Goal: Find specific page/section: Find specific page/section

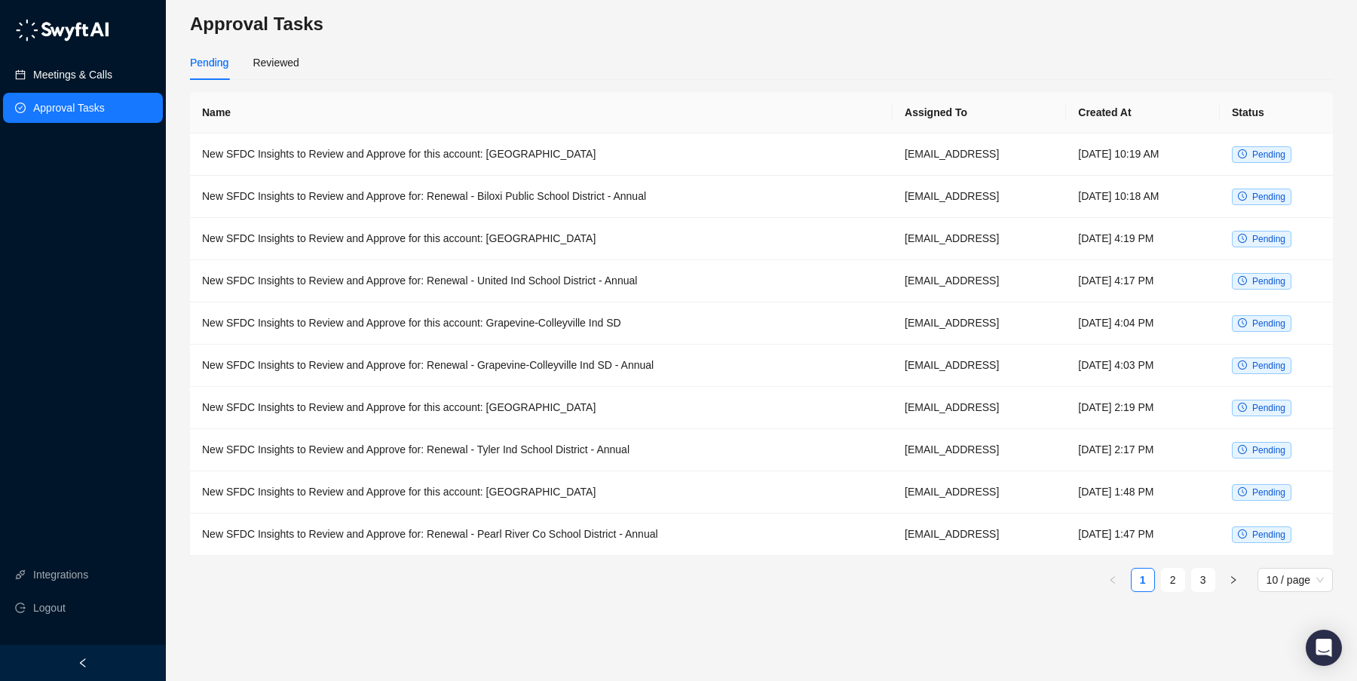
click at [69, 75] on link "Meetings & Calls" at bounding box center [72, 75] width 79 height 30
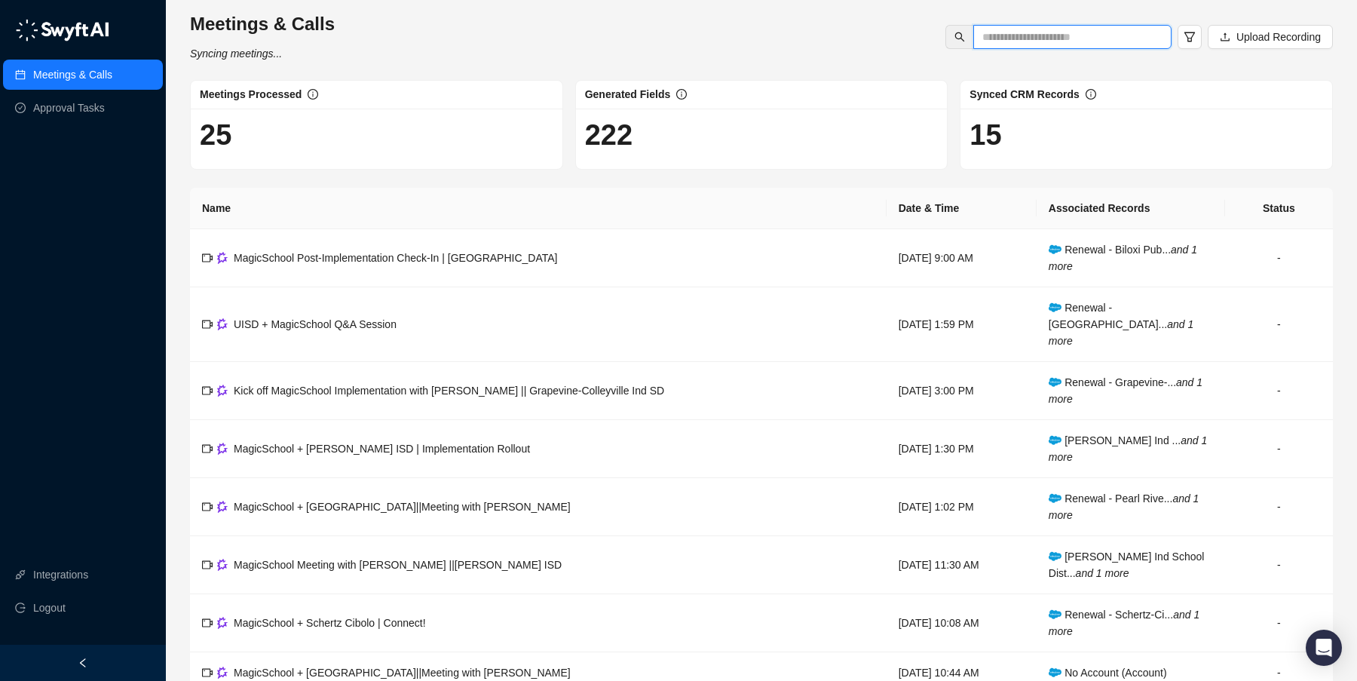
click at [1007, 36] on input "text" at bounding box center [1066, 37] width 168 height 17
type input "**********"
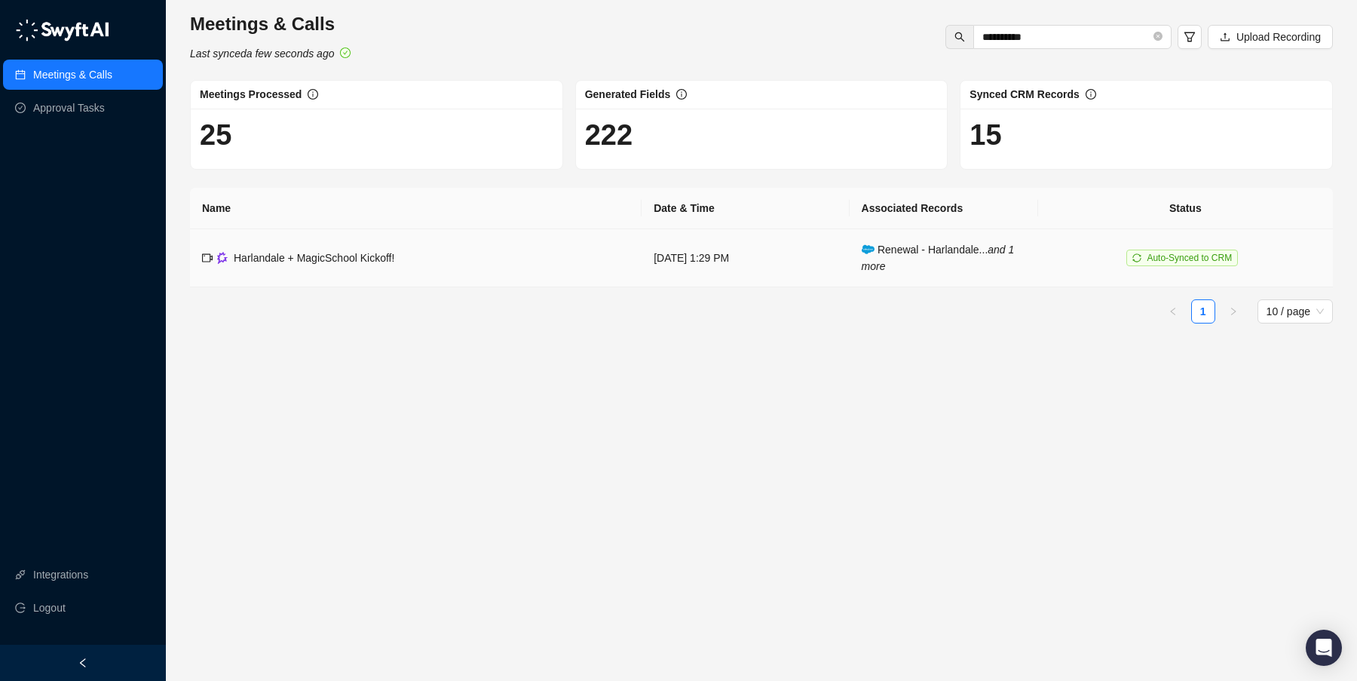
click at [374, 259] on span "Harlandale + MagicSchool Kickoff!" at bounding box center [314, 258] width 161 height 12
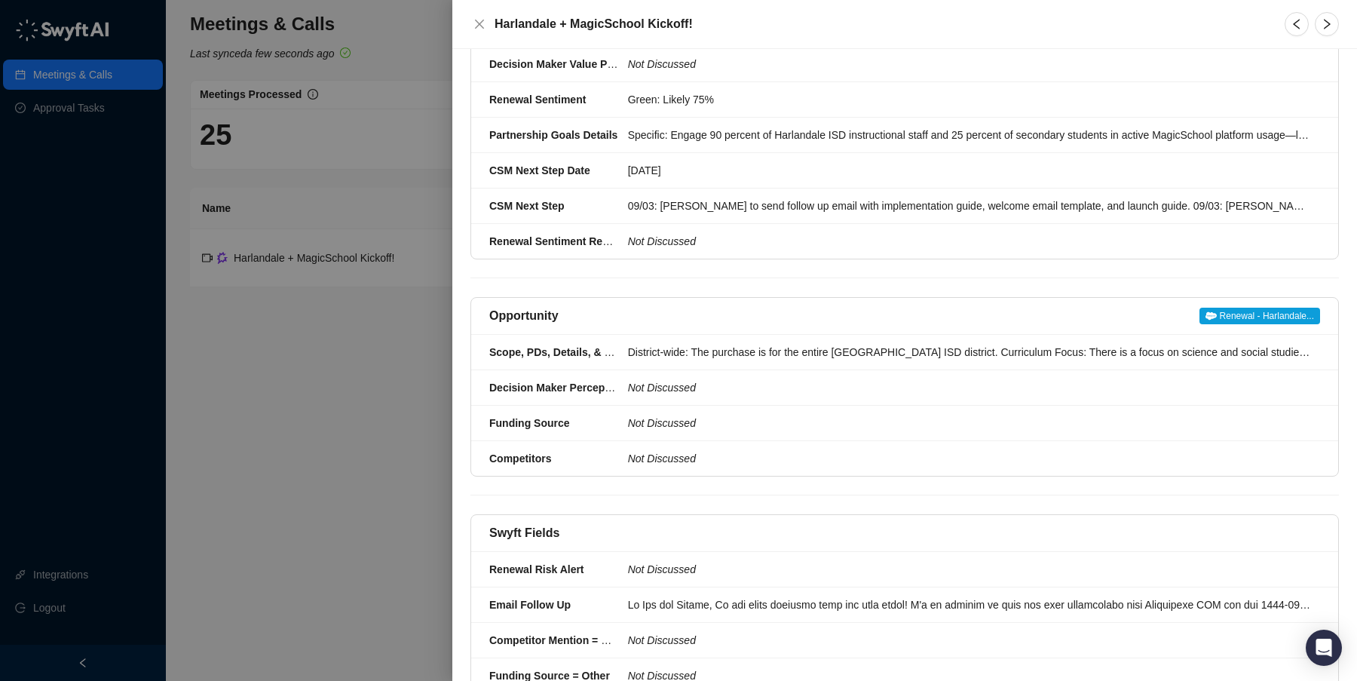
scroll to position [402, 0]
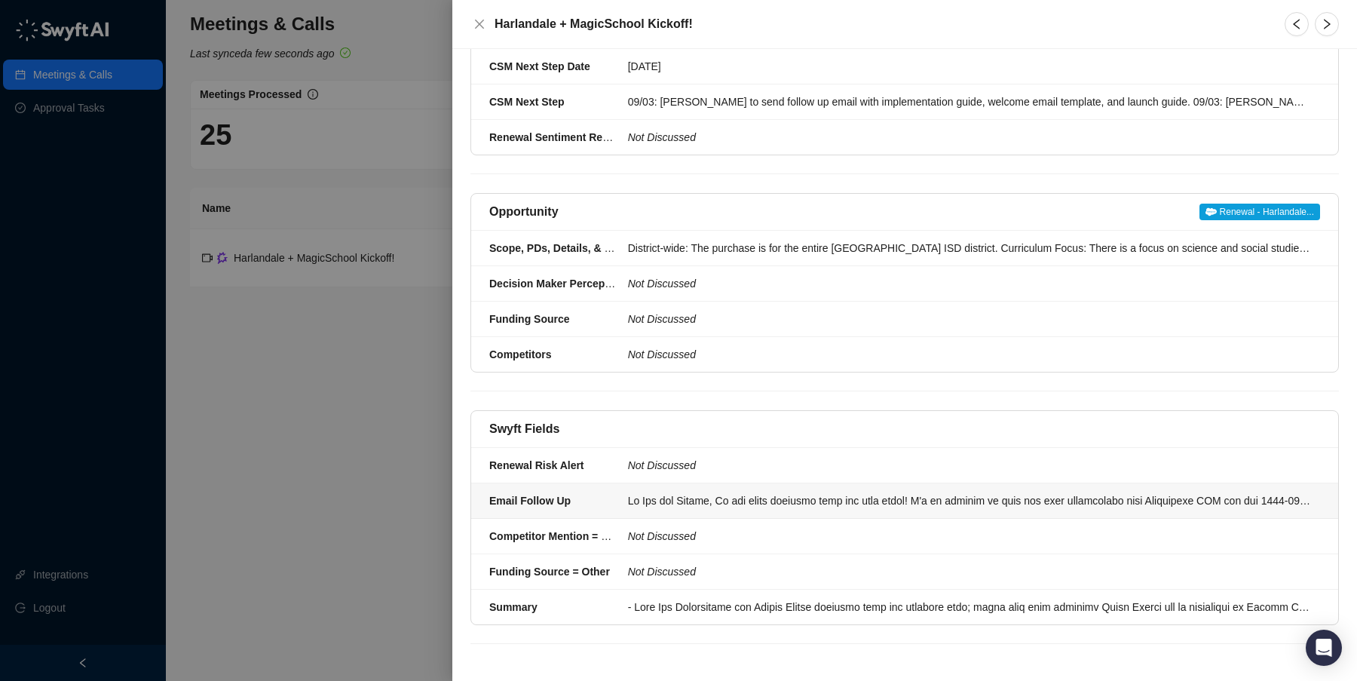
click at [758, 500] on div at bounding box center [969, 500] width 683 height 17
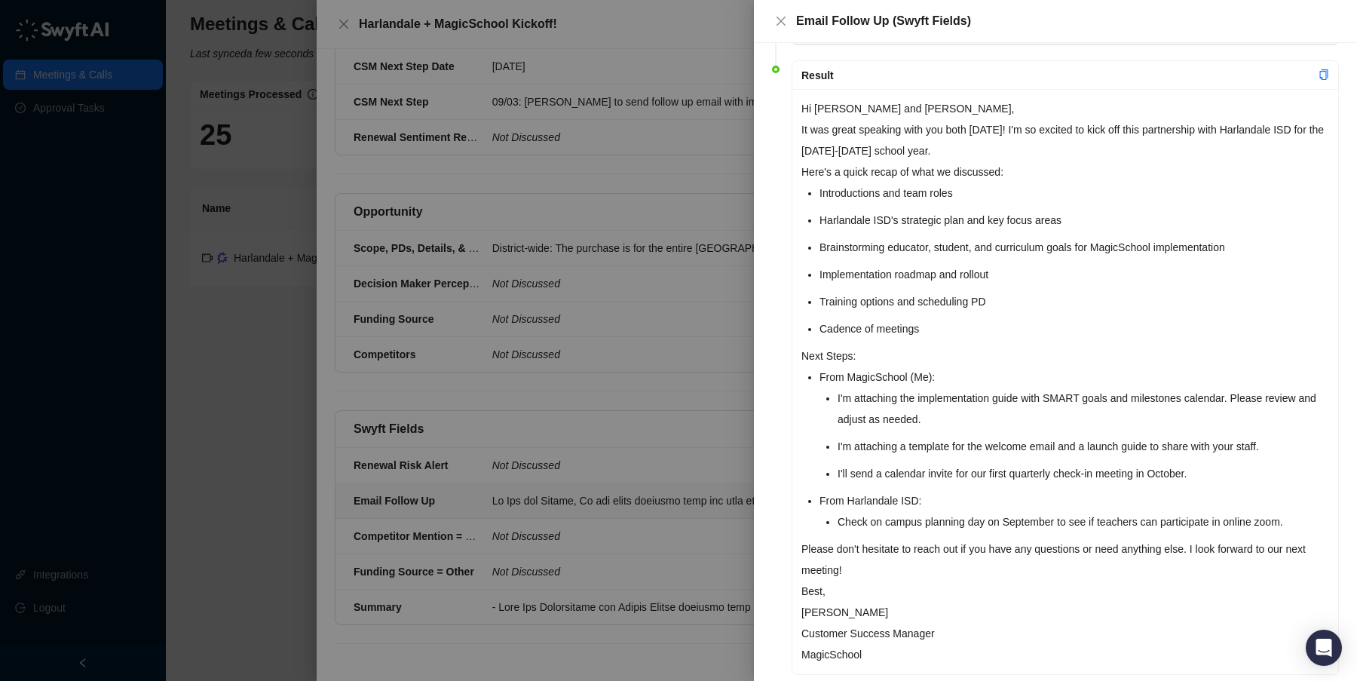
scroll to position [118, 0]
